Goal: Task Accomplishment & Management: Use online tool/utility

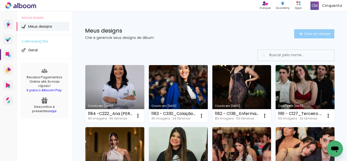
click at [325, 32] on span "Criar um design" at bounding box center [317, 33] width 26 height 3
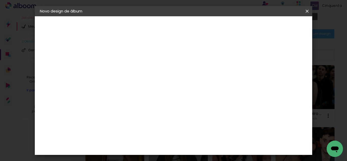
drag, startPoint x: 309, startPoint y: 9, endPoint x: 303, endPoint y: 11, distance: 5.8
click at [308, 9] on iron-icon at bounding box center [307, 11] width 6 height 5
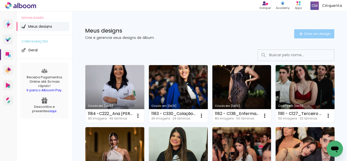
click at [310, 33] on span "Criar um design" at bounding box center [317, 33] width 26 height 3
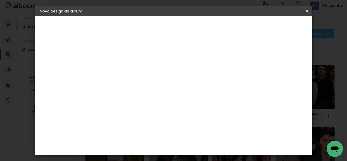
drag, startPoint x: 164, startPoint y: 65, endPoint x: 159, endPoint y: 75, distance: 11.3
click at [138, 83] on div at bounding box center [123, 68] width 29 height 38
click at [123, 68] on input at bounding box center [123, 68] width 0 height 8
drag, startPoint x: 184, startPoint y: 66, endPoint x: 191, endPoint y: 72, distance: 9.0
click at [123, 72] on input "1185 - C330_Colação UniAcademia Agosto 2025_ Fernando Campos Freire Junior" at bounding box center [123, 68] width 0 height 8
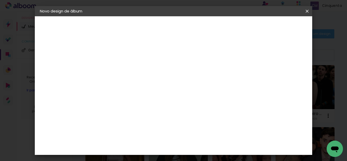
click at [123, 71] on input "1185 - C330_Colação UniAcademia Agosto 2025_ Fernando Campos Freire Junior" at bounding box center [123, 68] width 0 height 8
click at [123, 68] on input "1185 - C330_Colação UniAcademia Agosto 2025_ Fernando Campos Freire Junior" at bounding box center [123, 68] width 0 height 8
drag, startPoint x: 192, startPoint y: 67, endPoint x: 196, endPoint y: 73, distance: 7.4
click at [125, 73] on paper-input-container "Título do álbum 1185 - C330_Colação UniAcademia Agosto 2025_ Fernando Campos Fr…" at bounding box center [123, 68] width 4 height 13
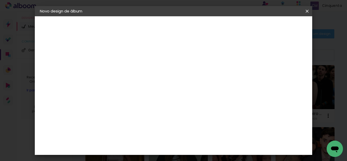
scroll to position [0, 20]
type input "1185 - C330_ Fernando Campos Freire Junior"
type paper-input "1185 - C330_ Fernando Campos Freire Junior"
click at [0, 0] on slot "Avançar" at bounding box center [0, 0] width 0 height 0
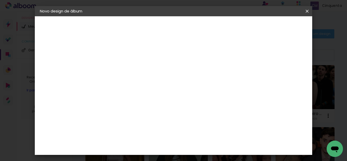
click at [0, 0] on slot "Tamanho Livre" at bounding box center [0, 0] width 0 height 0
click at [0, 0] on slot "Avançar" at bounding box center [0, 0] width 0 height 0
drag, startPoint x: 204, startPoint y: 138, endPoint x: 194, endPoint y: 139, distance: 10.4
click at [194, 139] on paper-input-container "60 cm" at bounding box center [204, 137] width 23 height 13
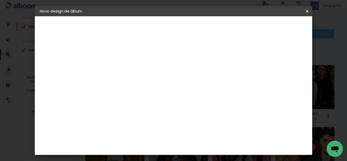
type input "30"
type paper-input "30"
drag, startPoint x: 147, startPoint y: 134, endPoint x: 141, endPoint y: 133, distance: 6.4
click at [141, 133] on input "30" at bounding box center [141, 134] width 13 height 8
type input "22"
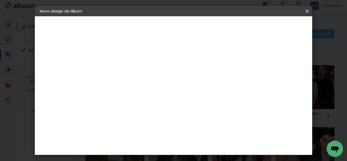
type paper-input "22"
type input "4"
type paper-input "4"
click at [263, 79] on input "4" at bounding box center [260, 77] width 9 height 8
type input "3"
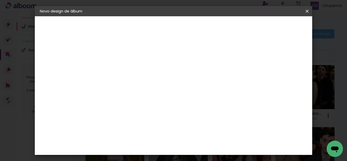
type paper-input "3"
click at [263, 79] on input "3" at bounding box center [261, 77] width 9 height 8
type input "2"
type paper-input "2"
click at [263, 79] on input "2" at bounding box center [261, 77] width 9 height 8
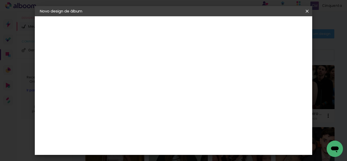
type input "1"
type paper-input "1"
click at [266, 78] on input "1" at bounding box center [263, 77] width 9 height 8
type input "0"
click at [266, 78] on input "0" at bounding box center [263, 77] width 9 height 8
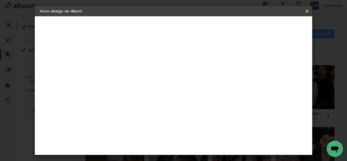
type input "0"
click at [266, 78] on input "0" at bounding box center [263, 77] width 9 height 8
type input "1"
type paper-input "1"
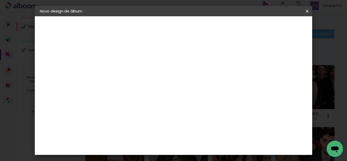
click at [126, 59] on input "1" at bounding box center [120, 58] width 18 height 6
type input "0"
type paper-input "0"
click at [126, 59] on input "0" at bounding box center [120, 58] width 18 height 6
click at [234, 27] on span "Iniciar design" at bounding box center [226, 28] width 16 height 7
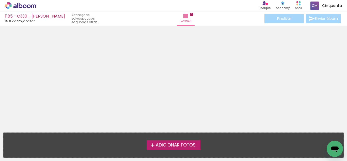
click at [154, 144] on label "Adicionar Fotos" at bounding box center [174, 145] width 54 height 10
click at [0, 0] on input "file" at bounding box center [0, 0] width 0 height 0
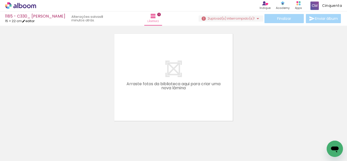
click at [35, 22] on link "editar" at bounding box center [28, 21] width 13 height 4
type input "1185 - C330_ Fernando Campos Freire Junior"
type input "0"
type input "22"
type input "30"
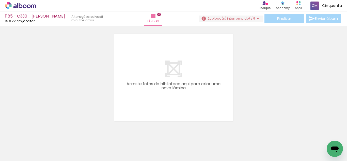
type input "0"
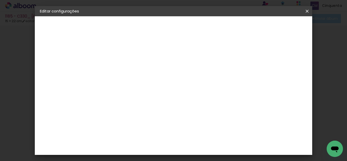
click at [80, 32] on div "1. Informações Preenchendo título... 1185 - C330_ Fernando Campos Freire Junior…" at bounding box center [68, 23] width 66 height 15
click at [0, 0] on slot "1185 - C330_ Fernando Campos Freire Junior" at bounding box center [0, 0] width 0 height 0
drag, startPoint x: 222, startPoint y: 72, endPoint x: 238, endPoint y: 70, distance: 17.0
click at [125, 70] on paper-input-container "Título do álbum 1185 - C330_ Fernando Campos Freire Junior" at bounding box center [123, 68] width 4 height 13
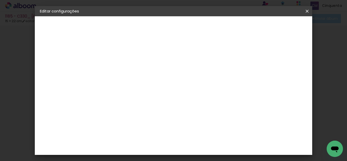
drag, startPoint x: 239, startPoint y: 70, endPoint x: 250, endPoint y: 69, distance: 10.4
click at [123, 70] on input "1185 - C330_ Fernando Campos Freire Junior" at bounding box center [123, 68] width 0 height 8
click at [123, 68] on input "1185 - C330_ Fernando Campos Freire Junior" at bounding box center [123, 68] width 0 height 8
type input "1185 - C330_ [PERSON_NAME] Junior 24 (30x22cm EK)"
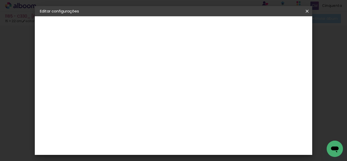
type paper-input "1185 - C330_ [PERSON_NAME] Junior 24 (30x22cm EK)"
click at [0, 0] on slot "Avançar" at bounding box center [0, 0] width 0 height 0
click at [218, 76] on paper-item "Tamanho Livre" at bounding box center [193, 77] width 49 height 11
click at [0, 0] on slot "Avançar" at bounding box center [0, 0] width 0 height 0
click at [200, 31] on paper-button "Salvar configurações" at bounding box center [182, 29] width 36 height 12
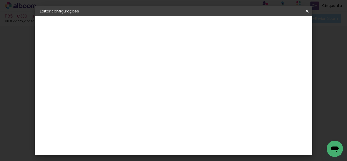
click at [195, 26] on span "Salvar configurações" at bounding box center [182, 28] width 26 height 7
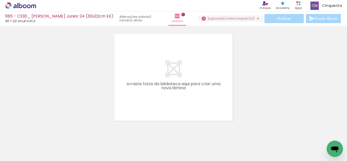
click at [35, 5] on icon at bounding box center [20, 5] width 31 height 7
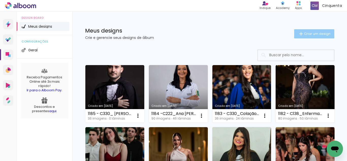
click at [302, 30] on paper-button "Criar um design" at bounding box center [315, 33] width 40 height 9
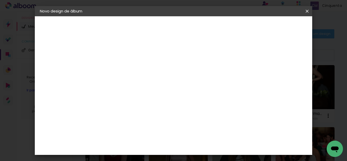
scroll to position [0, 159]
type input "1186 - C222_Farmácia, Odontologia e Nutrição UFJF Julho 2025_Luiza Da Rocha Res…"
type paper-input "1186 - C222_Farmácia, Odontologia e Nutrição UFJF Julho 2025_Luiza Da Rocha Res…"
drag, startPoint x: 169, startPoint y: 72, endPoint x: 150, endPoint y: 68, distance: 18.8
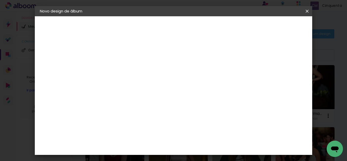
click at [138, 68] on div at bounding box center [123, 68] width 29 height 38
drag, startPoint x: 192, startPoint y: 68, endPoint x: 183, endPoint y: 73, distance: 10.5
click at [123, 70] on input "1186 - C222_Farmácia, Odontologia e Nutrição UFJF Julho 2025_Luiza Da Rocha Res…" at bounding box center [123, 68] width 0 height 8
drag, startPoint x: 190, startPoint y: 66, endPoint x: 173, endPoint y: 71, distance: 17.9
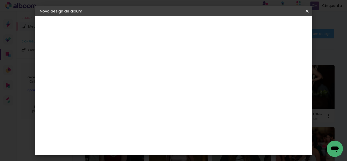
click at [123, 71] on input "1186 - C222_Farmácia, Odontologia e Nutrição UFJF Julho 2025_Luiza Da Rocha Res…" at bounding box center [123, 68] width 0 height 8
type input "1186 - C222_Luiza Da Rocha Resende Monteiro"
type paper-input "1186 - C222_Luiza Da Rocha Resende Monteiro"
click at [0, 0] on slot "Avançar" at bounding box center [0, 0] width 0 height 0
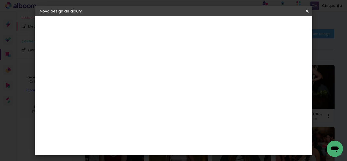
click at [218, 74] on paper-item "Tamanho Livre" at bounding box center [193, 77] width 49 height 11
click at [0, 0] on slot "Avançar" at bounding box center [0, 0] width 0 height 0
type input "4"
type paper-input "4"
click at [284, 79] on input "4" at bounding box center [282, 77] width 9 height 8
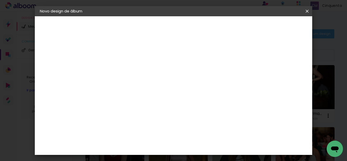
type input "3"
type paper-input "3"
click at [284, 79] on input "3" at bounding box center [282, 77] width 9 height 8
type input "2"
type paper-input "2"
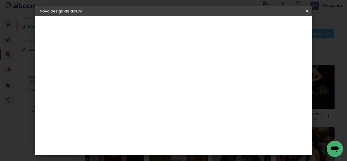
click at [285, 79] on input "2" at bounding box center [283, 77] width 9 height 8
type input "1"
type paper-input "1"
click at [286, 79] on input "1" at bounding box center [283, 77] width 9 height 8
type input "0"
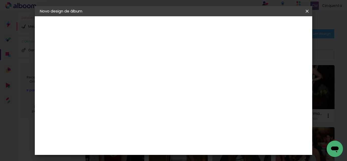
click at [286, 79] on input "0" at bounding box center [284, 77] width 9 height 8
type input "0"
click at [286, 79] on input "0" at bounding box center [284, 77] width 9 height 8
type input "3"
type paper-input "3"
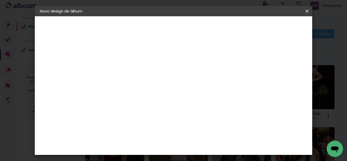
click at [126, 57] on input "3" at bounding box center [120, 58] width 18 height 6
type input "2"
type paper-input "2"
click at [126, 60] on input "2" at bounding box center [120, 58] width 18 height 6
type input "1"
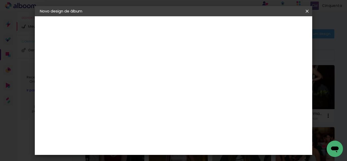
type paper-input "1"
click at [126, 60] on input "1" at bounding box center [120, 58] width 18 height 6
type input "0"
type paper-input "0"
click at [126, 60] on input "0" at bounding box center [120, 58] width 18 height 6
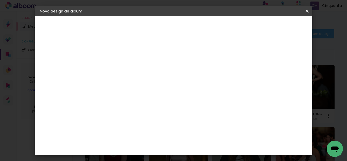
scroll to position [48, 0]
drag, startPoint x: 205, startPoint y: 138, endPoint x: 200, endPoint y: 139, distance: 4.4
click at [200, 139] on input "60" at bounding box center [201, 138] width 13 height 8
type input "40"
type paper-input "40"
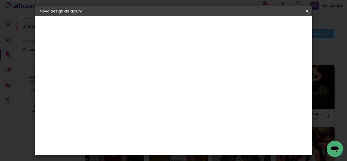
click at [232, 27] on span "Iniciar design" at bounding box center [224, 28] width 15 height 7
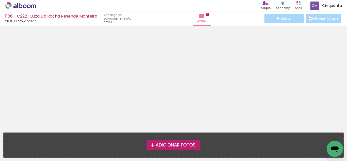
click at [181, 147] on span "Adicionar Fotos" at bounding box center [176, 145] width 40 height 5
click at [0, 0] on input "file" at bounding box center [0, 0] width 0 height 0
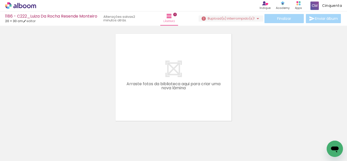
click at [26, 5] on icon at bounding box center [20, 5] width 31 height 7
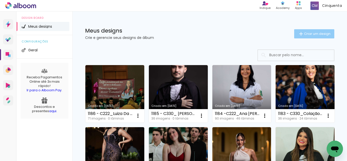
click at [295, 32] on paper-button "Criar um design" at bounding box center [315, 33] width 40 height 9
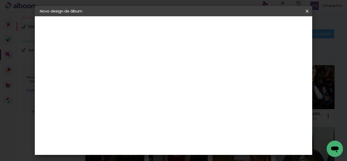
scroll to position [0, 180]
drag, startPoint x: 181, startPoint y: 67, endPoint x: 166, endPoint y: 67, distance: 15.0
click at [123, 67] on input "1187 -C222_Farmácia, Odontologia e Nutrição UFJF Julho 2025_Maria Fernanda Cobu…" at bounding box center [123, 68] width 0 height 8
drag, startPoint x: 162, startPoint y: 66, endPoint x: 154, endPoint y: 68, distance: 8.0
click at [138, 68] on div at bounding box center [123, 68] width 29 height 38
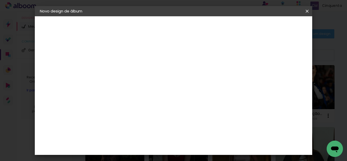
scroll to position [0, 75]
click at [123, 69] on input "1187 -C222_Farmácia, Odontologia e Nutrição UFJF Julho 2025_Maria Fernanda Cobu…" at bounding box center [123, 68] width 0 height 8
drag, startPoint x: 245, startPoint y: 66, endPoint x: 186, endPoint y: 74, distance: 59.7
click at [125, 74] on paper-input-container "Título do álbum 1187 -C222_Farmácia, Odontologia e Nutrição UFJF Julho 2025_Mar…" at bounding box center [123, 68] width 4 height 13
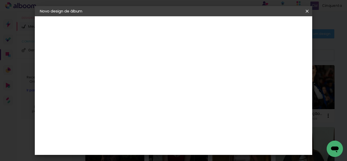
scroll to position [0, 44]
drag, startPoint x: 225, startPoint y: 66, endPoint x: 264, endPoint y: 69, distance: 38.5
click at [145, 60] on div "Informações Dê um título ao seu álbum. Avançar" at bounding box center [123, 37] width 44 height 43
click at [123, 68] on input "1187 -C222_Maria Fernanda Cobucci Soares de Moura" at bounding box center [123, 68] width 0 height 8
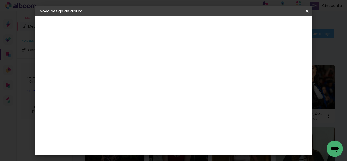
drag, startPoint x: 211, startPoint y: 65, endPoint x: 270, endPoint y: 61, distance: 59.1
click at [145, 60] on div "Informações Dê um título ao seu álbum. Avançar" at bounding box center [123, 37] width 44 height 43
type input "1187 -C222_Maria Fernanda Cobucci Soares de Moura 46 (40X30CM SE)"
type paper-input "1187 -C222_Maria Fernanda Cobucci Soares de Moura 46 (40X30CM SE)"
click at [175, 30] on paper-button "Avançar" at bounding box center [162, 27] width 25 height 9
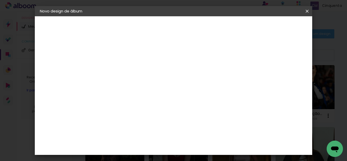
click at [218, 75] on paper-item "Tamanho Livre" at bounding box center [193, 77] width 49 height 11
click at [218, 30] on paper-button "Avançar" at bounding box center [205, 27] width 25 height 9
type input "4"
type paper-input "4"
click at [285, 79] on input "4" at bounding box center [282, 77] width 9 height 8
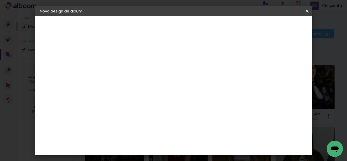
type input "3"
type paper-input "3"
click at [285, 79] on input "3" at bounding box center [283, 77] width 9 height 8
type input "2"
type paper-input "2"
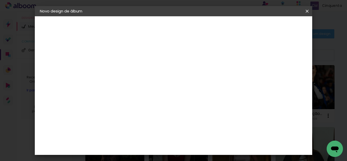
click at [285, 79] on input "2" at bounding box center [283, 77] width 9 height 8
type input "1"
type paper-input "1"
click at [285, 79] on input "1" at bounding box center [283, 77] width 9 height 8
type input "0"
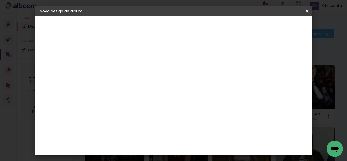
click at [286, 79] on input "0" at bounding box center [284, 77] width 9 height 8
type input "1"
type paper-input "1"
click at [126, 61] on input "1" at bounding box center [120, 58] width 18 height 6
type input "0"
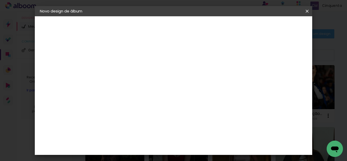
type paper-input "0"
click at [126, 61] on input "0" at bounding box center [120, 58] width 18 height 6
type input "0"
click at [126, 61] on input "0" at bounding box center [120, 58] width 18 height 6
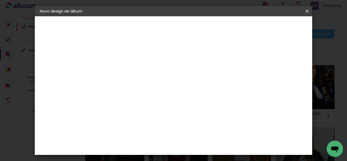
drag, startPoint x: 206, startPoint y: 136, endPoint x: 185, endPoint y: 138, distance: 20.4
click at [185, 138] on div "cm" at bounding box center [204, 138] width 147 height 18
type input "40"
type paper-input "40"
click at [232, 28] on span "Iniciar design" at bounding box center [224, 28] width 15 height 7
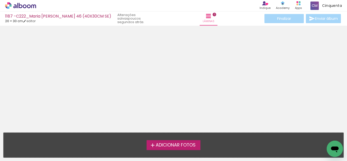
click at [13, 7] on icon at bounding box center [14, 6] width 3 height 4
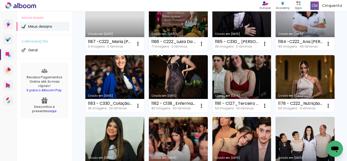
scroll to position [76, 0]
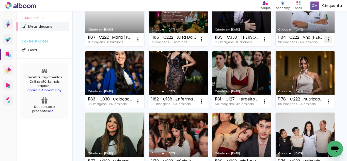
click at [324, 45] on paper-icon-button at bounding box center [329, 39] width 10 height 10
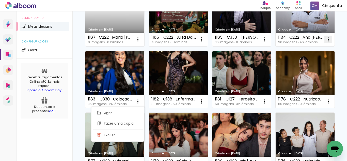
click at [326, 42] on iron-icon at bounding box center [329, 39] width 6 height 6
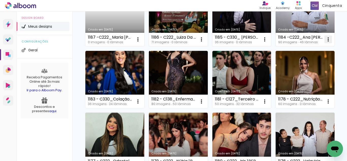
click at [326, 42] on iron-icon at bounding box center [329, 39] width 6 height 6
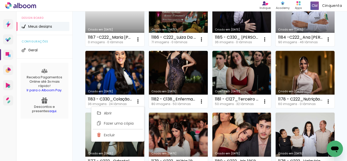
click at [279, 39] on div "1184 -C222_Ana [PERSON_NAME] 46 (40X30cm EP)" at bounding box center [301, 37] width 45 height 4
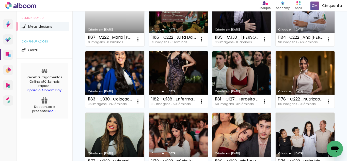
click at [276, 46] on link "Criado em [DATE]" at bounding box center [305, 17] width 59 height 57
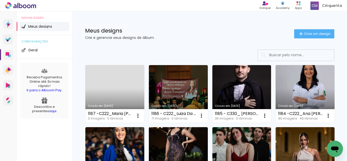
click at [122, 90] on link "Criado em 17/09/25" at bounding box center [114, 93] width 59 height 57
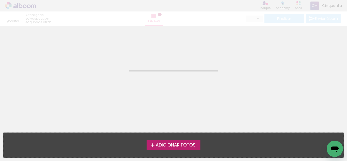
click at [175, 145] on span "Adicionar Fotos" at bounding box center [176, 145] width 40 height 5
click at [0, 0] on input "file" at bounding box center [0, 0] width 0 height 0
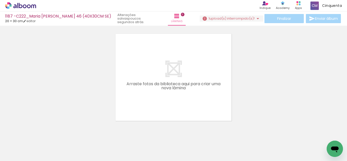
click at [233, 20] on span "upload(s) interrompido(s)!" at bounding box center [232, 18] width 45 height 5
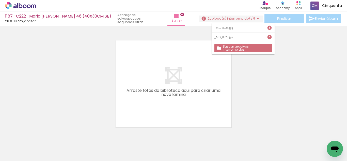
click at [30, 8] on icon at bounding box center [29, 6] width 4 height 4
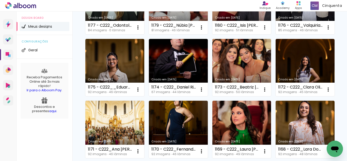
scroll to position [203, 0]
